Goal: Task Accomplishment & Management: Manage account settings

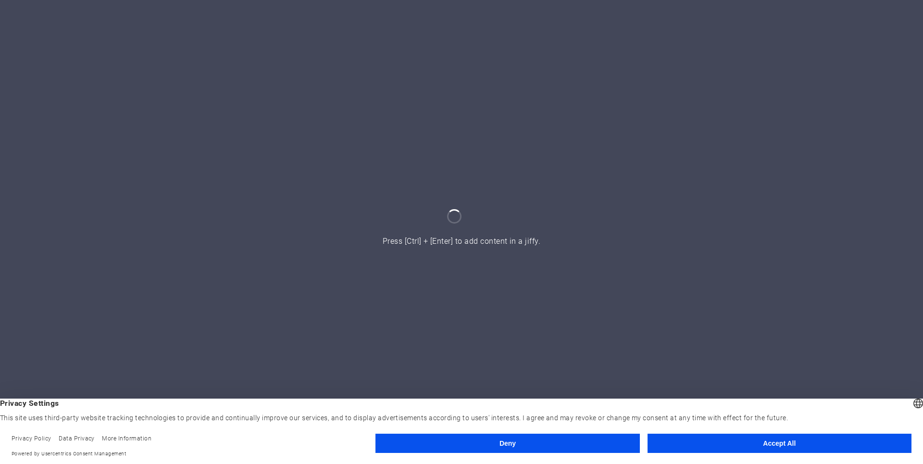
click at [751, 440] on button "Accept All" at bounding box center [780, 443] width 264 height 19
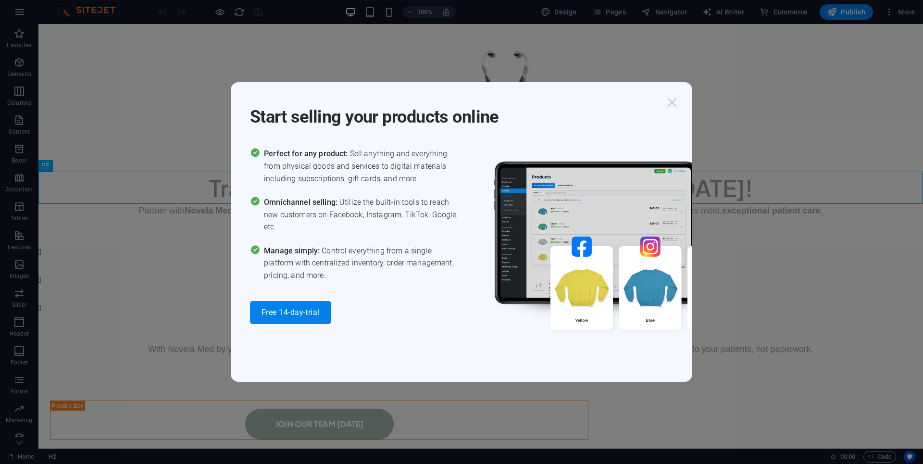
click at [669, 100] on icon "button" at bounding box center [672, 102] width 17 height 17
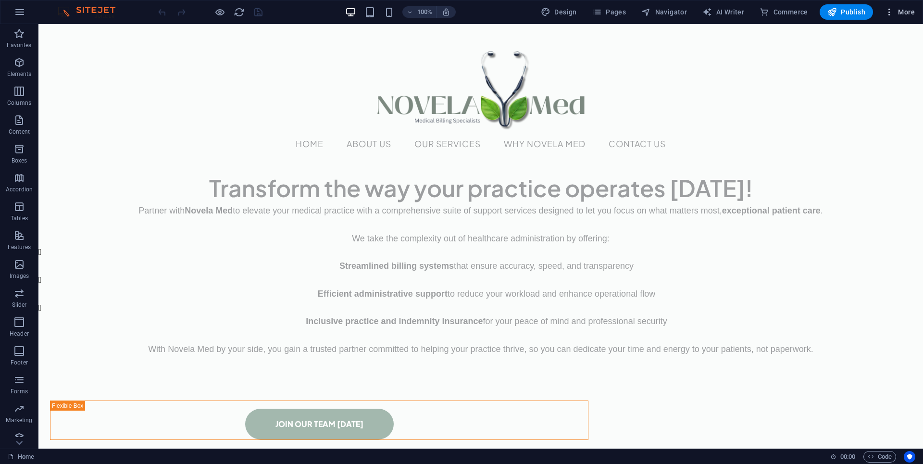
click at [891, 13] on icon "button" at bounding box center [890, 12] width 10 height 10
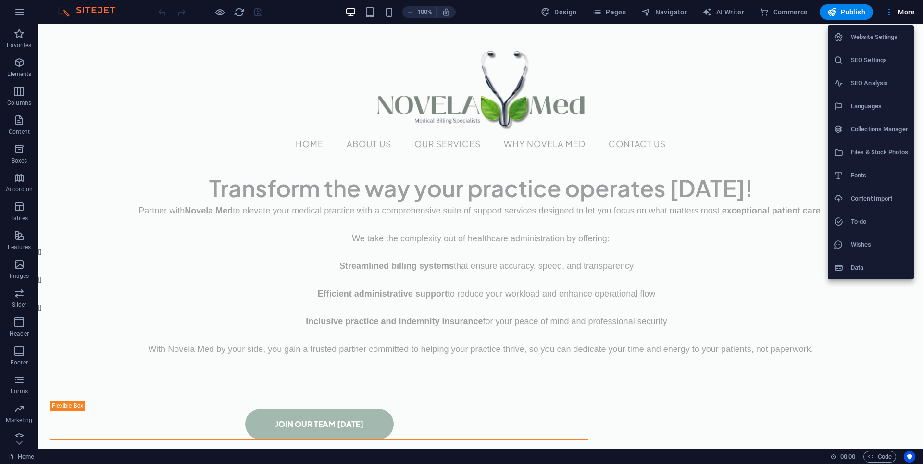
click at [879, 36] on h6 "Website Settings" at bounding box center [879, 37] width 57 height 12
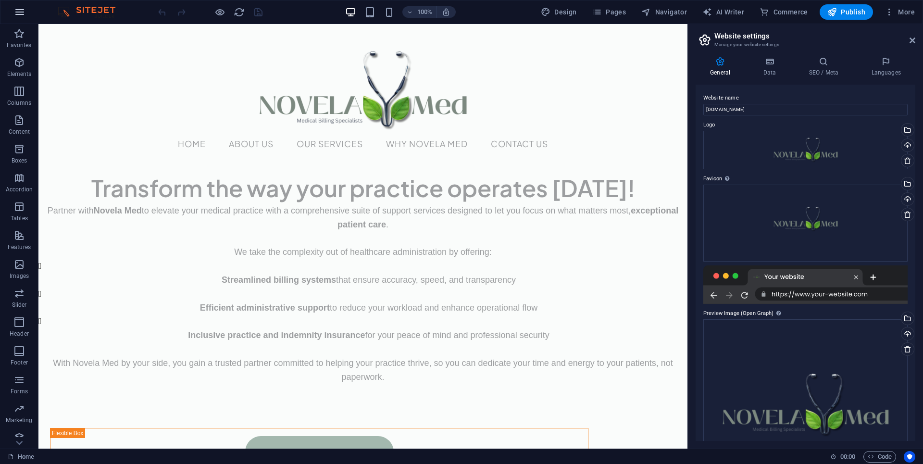
click at [21, 13] on icon "button" at bounding box center [20, 12] width 12 height 12
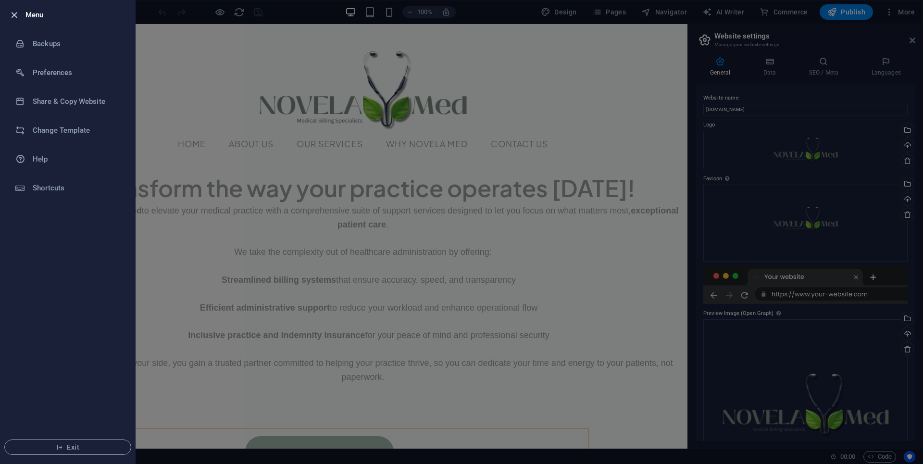
click at [13, 13] on icon "button" at bounding box center [14, 15] width 11 height 11
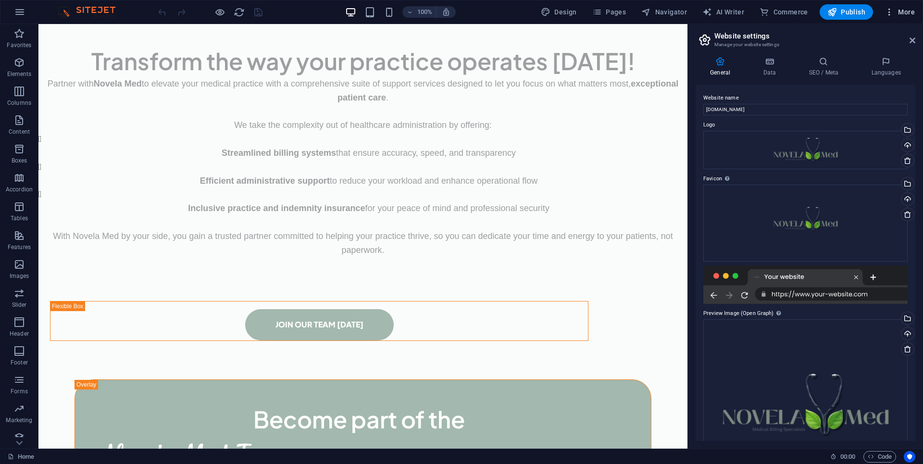
click at [900, 13] on span "More" at bounding box center [900, 12] width 30 height 10
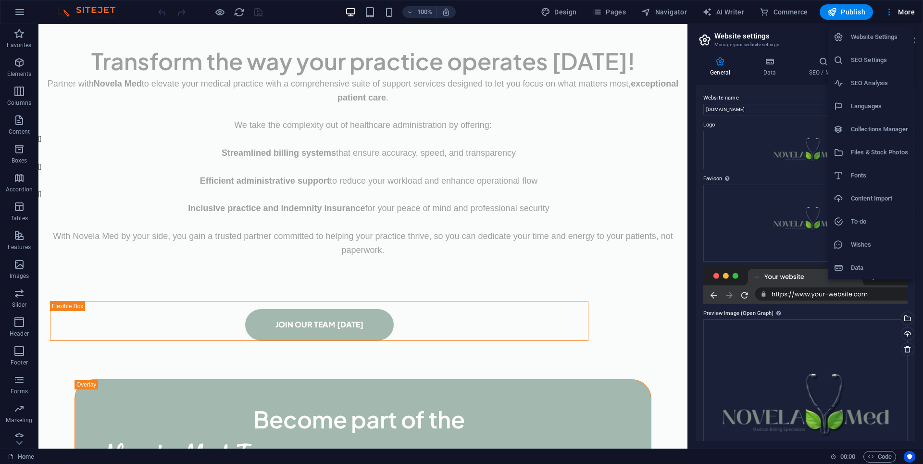
click at [866, 37] on h6 "Website Settings" at bounding box center [879, 37] width 57 height 12
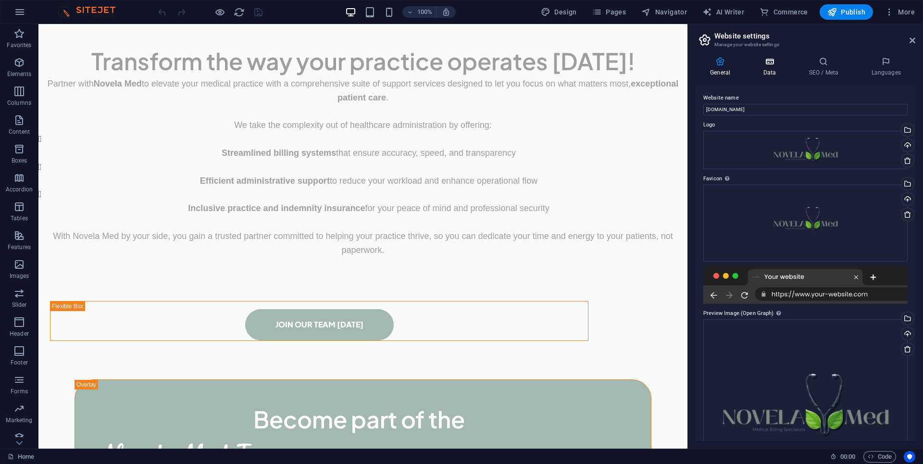
click at [771, 65] on icon at bounding box center [770, 62] width 42 height 10
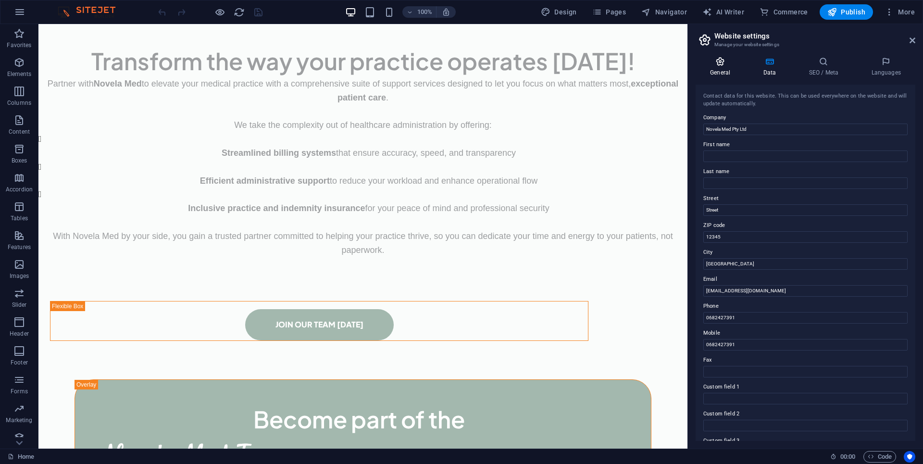
click at [719, 65] on icon at bounding box center [720, 62] width 49 height 10
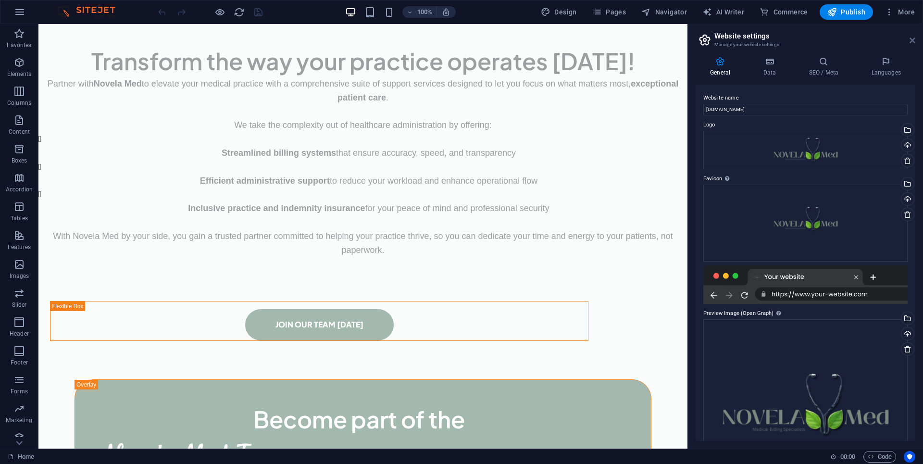
click at [912, 39] on icon at bounding box center [913, 41] width 6 height 8
